Goal: Check status: Check status

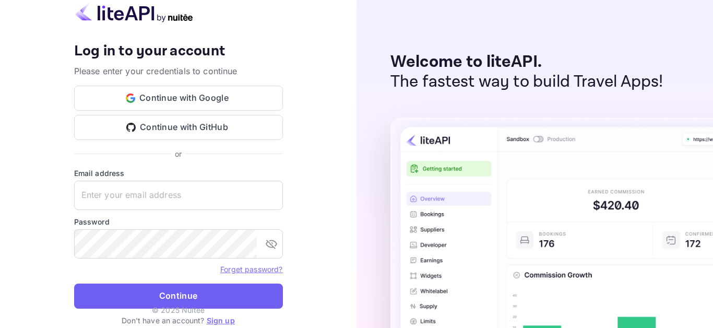
type input "[EMAIL_ADDRESS][DOMAIN_NAME]"
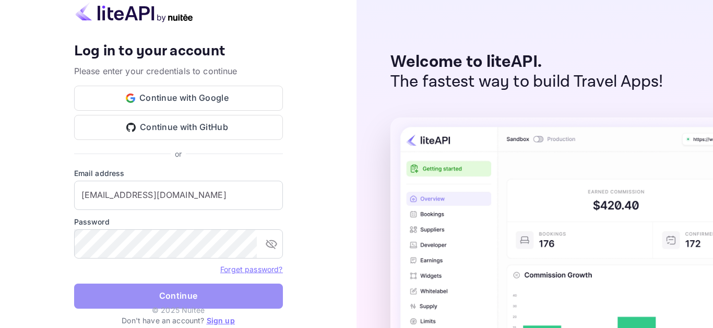
click at [213, 291] on button "Continue" at bounding box center [178, 295] width 209 height 25
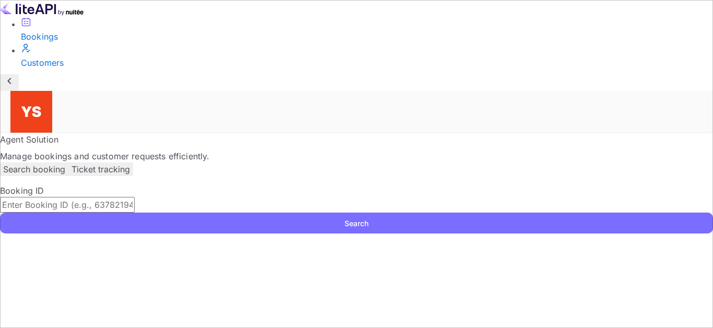
click at [135, 197] on input "text" at bounding box center [67, 205] width 135 height 16
paste input "9268847"
type input "9268847"
click at [197, 212] on button "Search" at bounding box center [356, 222] width 713 height 21
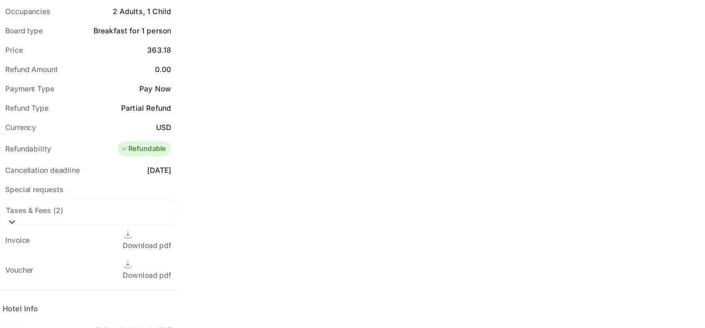
scroll to position [470, 0]
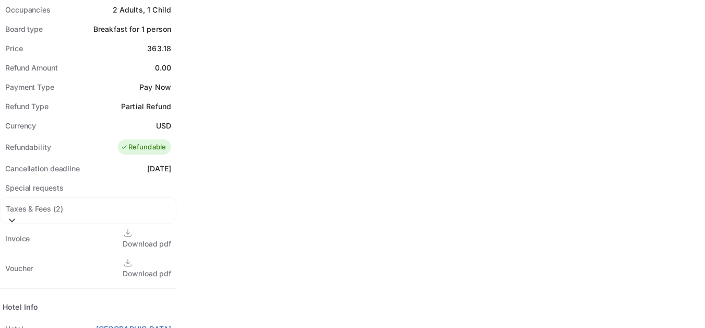
click at [171, 268] on div "Download pdf" at bounding box center [147, 273] width 49 height 11
